Goal: Check status: Check status

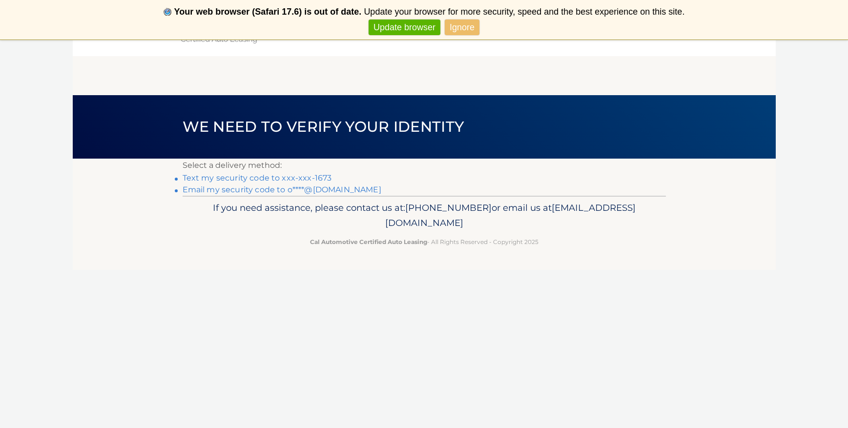
click at [261, 176] on link "Text my security code to xxx-xxx-1673" at bounding box center [257, 177] width 149 height 9
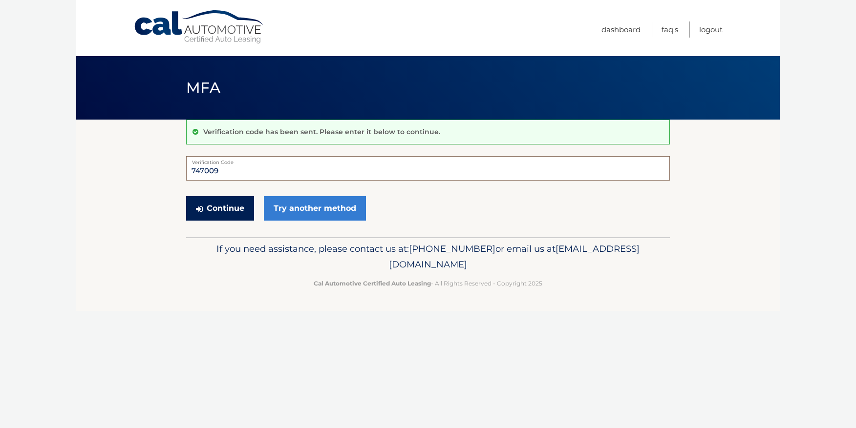
type input "747009"
click at [241, 206] on button "Continue" at bounding box center [220, 208] width 68 height 24
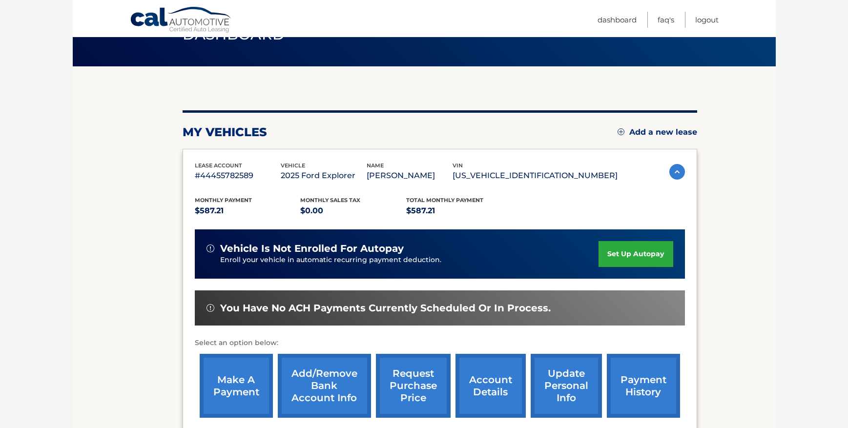
scroll to position [70, 0]
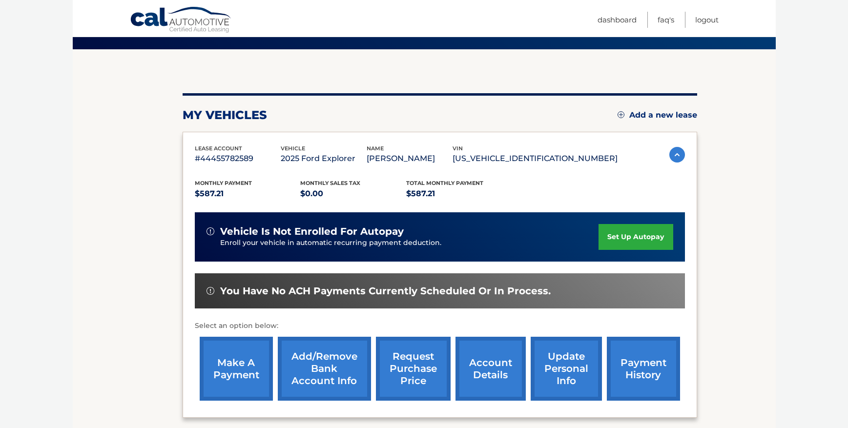
click at [627, 366] on link "payment history" at bounding box center [643, 369] width 73 height 64
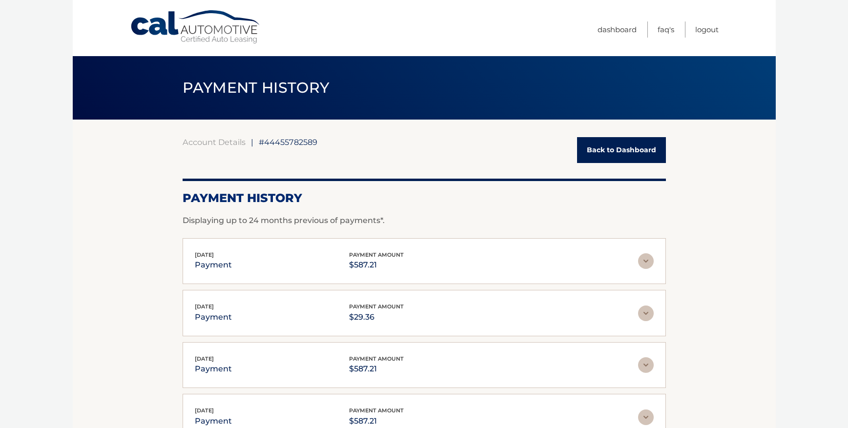
scroll to position [2, 0]
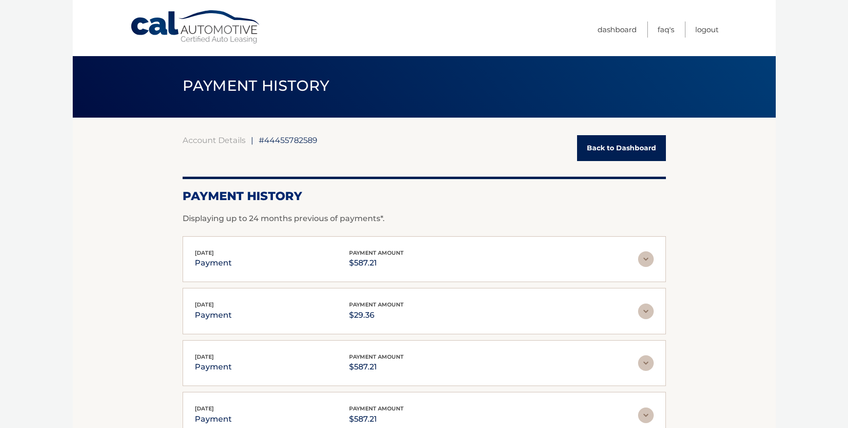
click at [607, 146] on link "Back to Dashboard" at bounding box center [621, 148] width 89 height 26
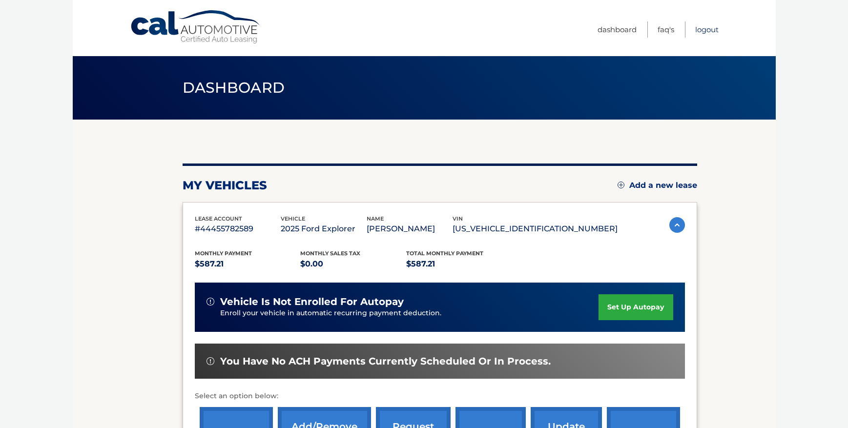
click at [704, 29] on link "Logout" at bounding box center [706, 29] width 23 height 16
